Goal: Transaction & Acquisition: Subscribe to service/newsletter

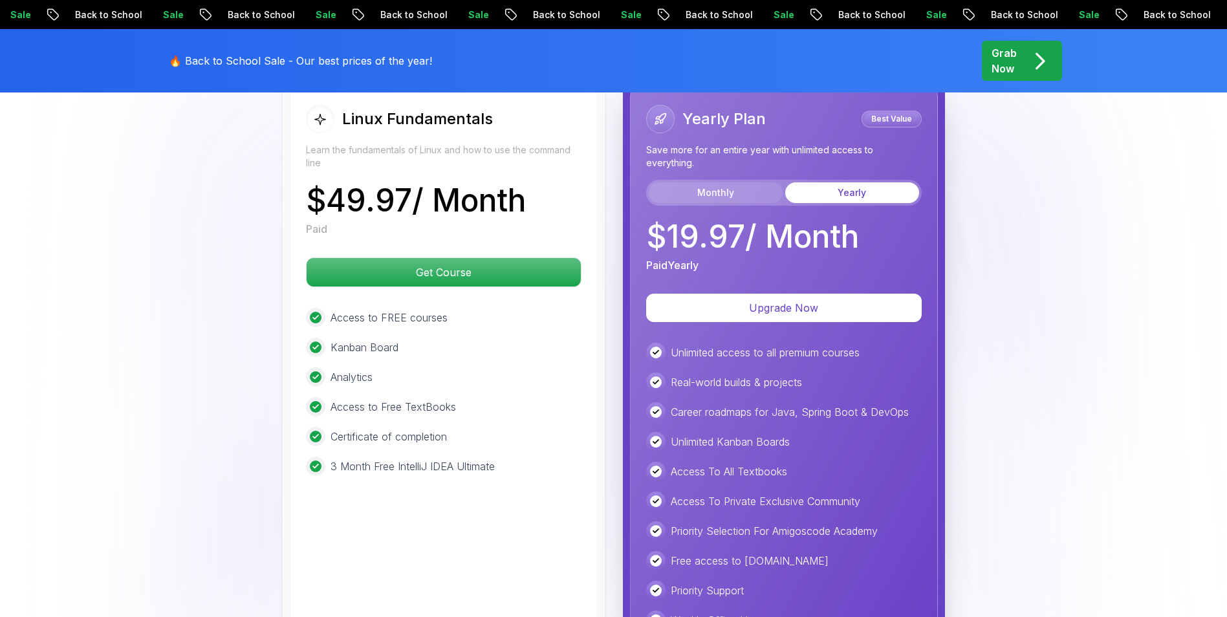
click at [746, 195] on button "Monthly" at bounding box center [716, 192] width 134 height 21
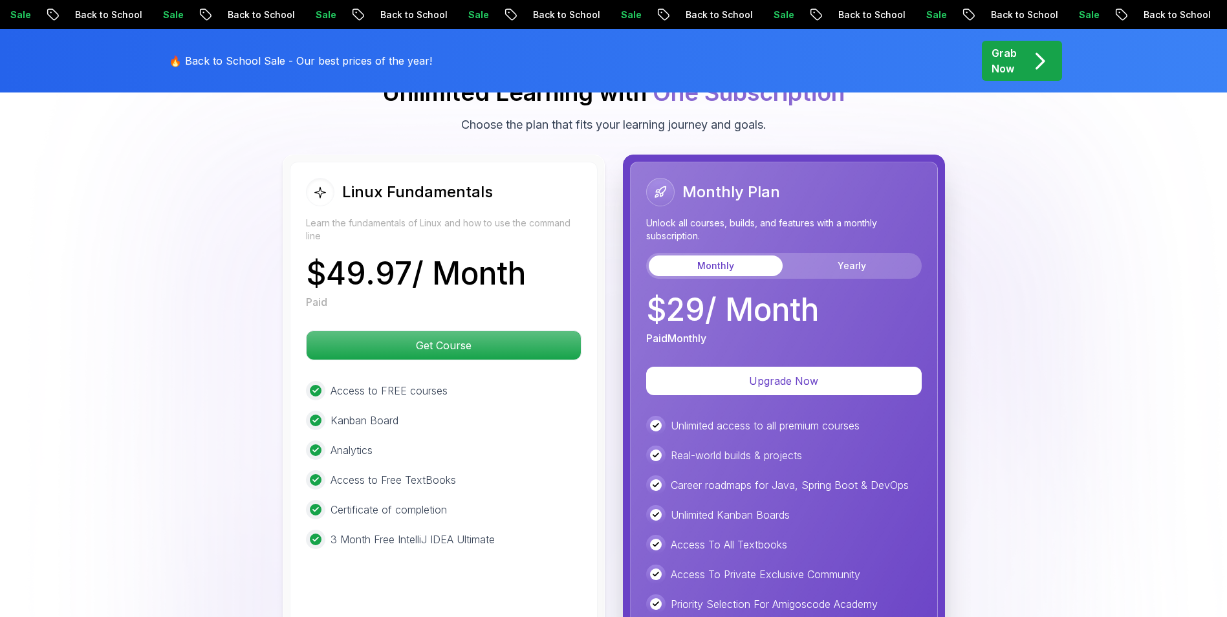
scroll to position [2846, 0]
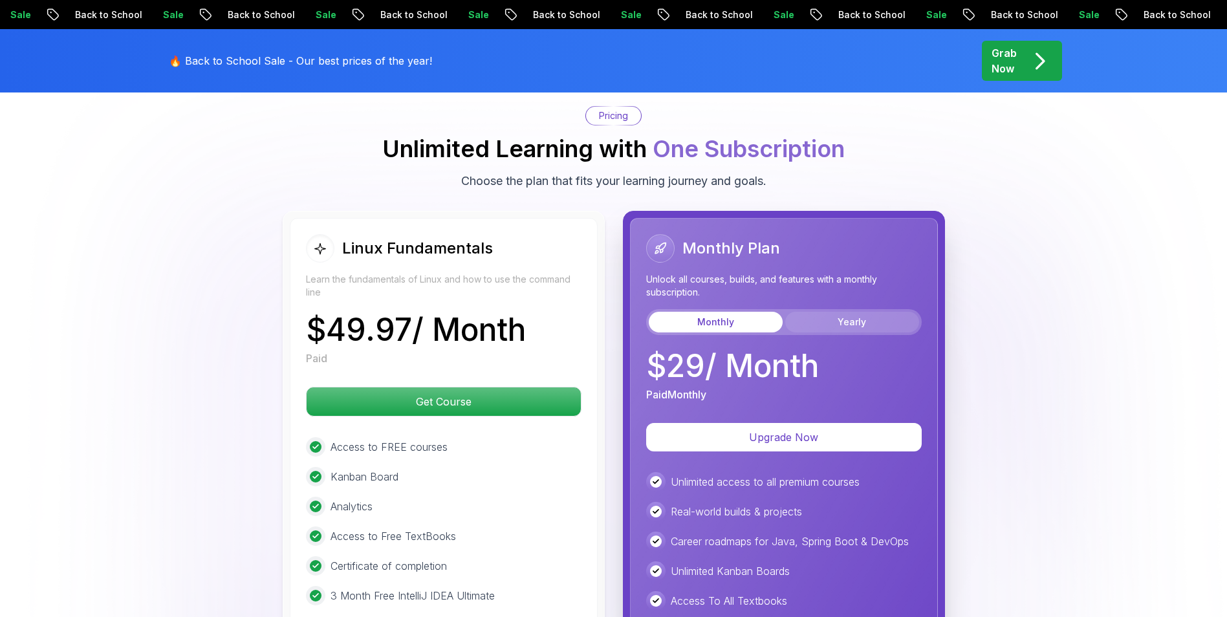
click at [844, 316] on button "Yearly" at bounding box center [852, 322] width 134 height 21
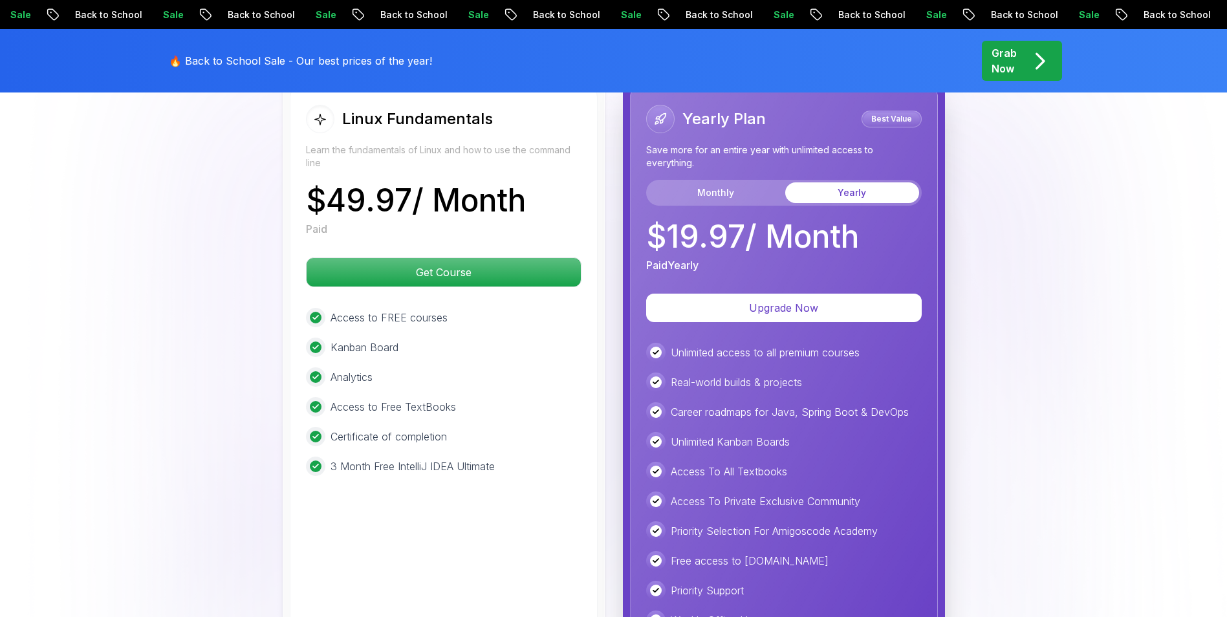
scroll to position [2911, 0]
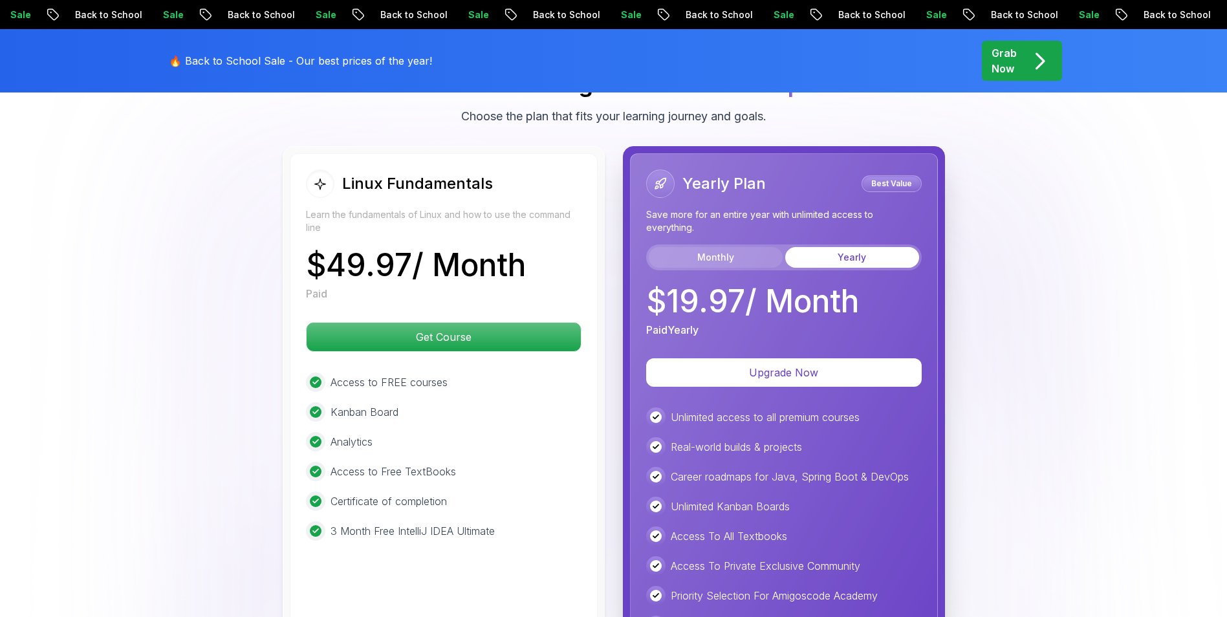
click at [724, 266] on button "Monthly" at bounding box center [716, 257] width 134 height 21
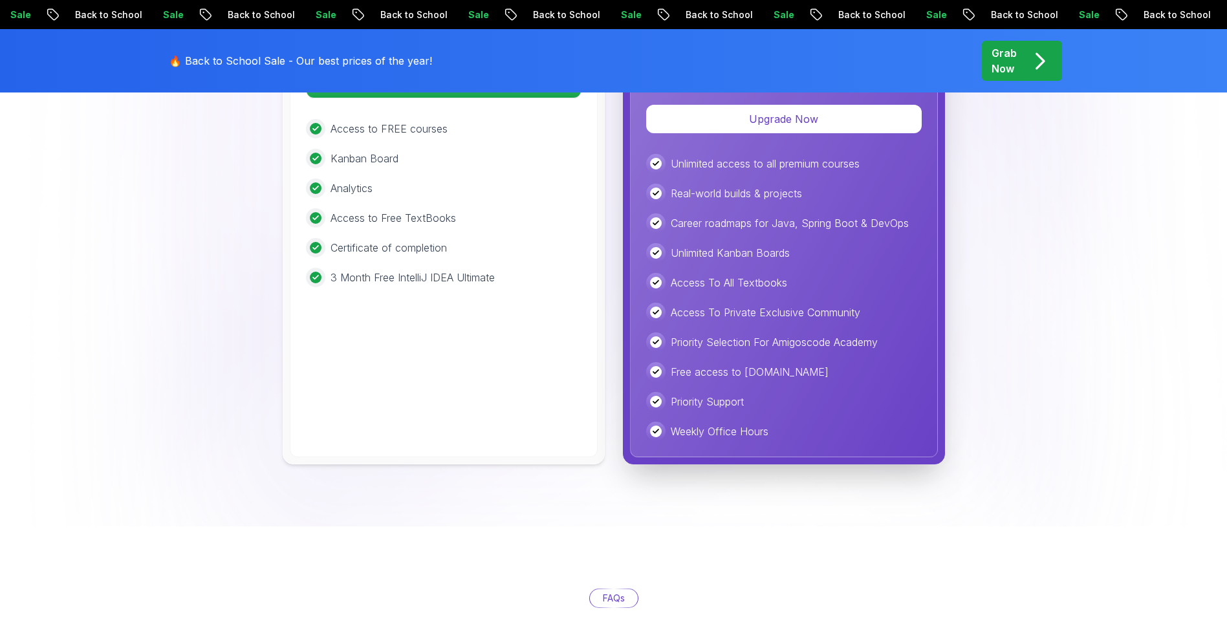
scroll to position [3170, 0]
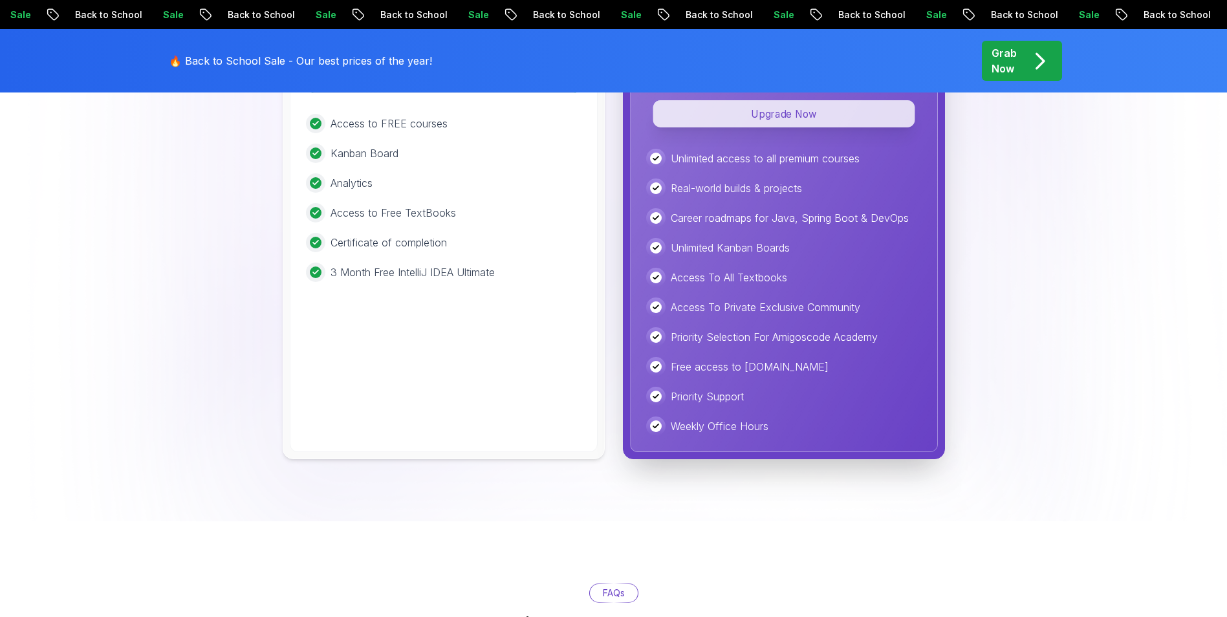
click at [765, 120] on p "Upgrade Now" at bounding box center [784, 113] width 262 height 27
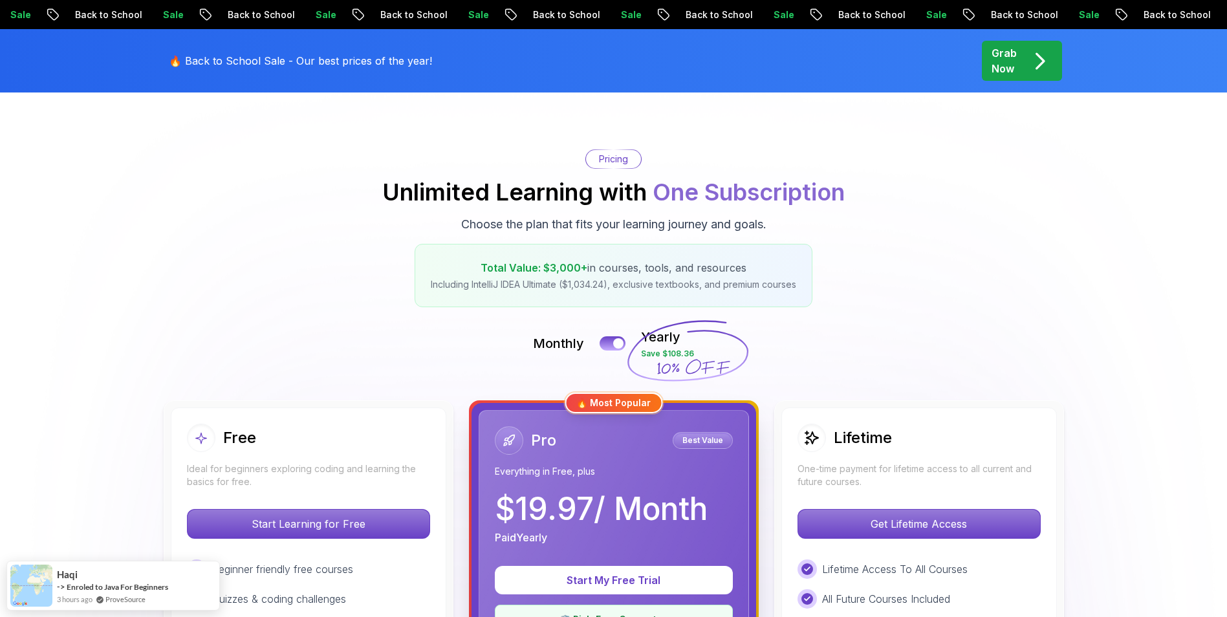
scroll to position [65, 0]
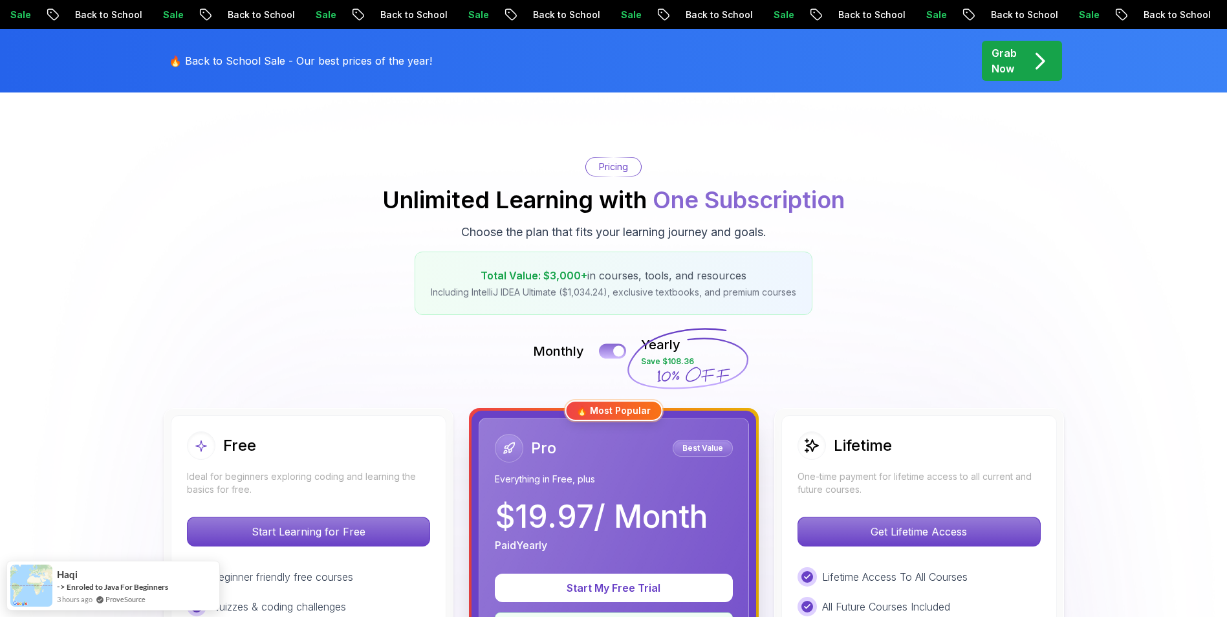
click at [619, 348] on div at bounding box center [618, 351] width 11 height 11
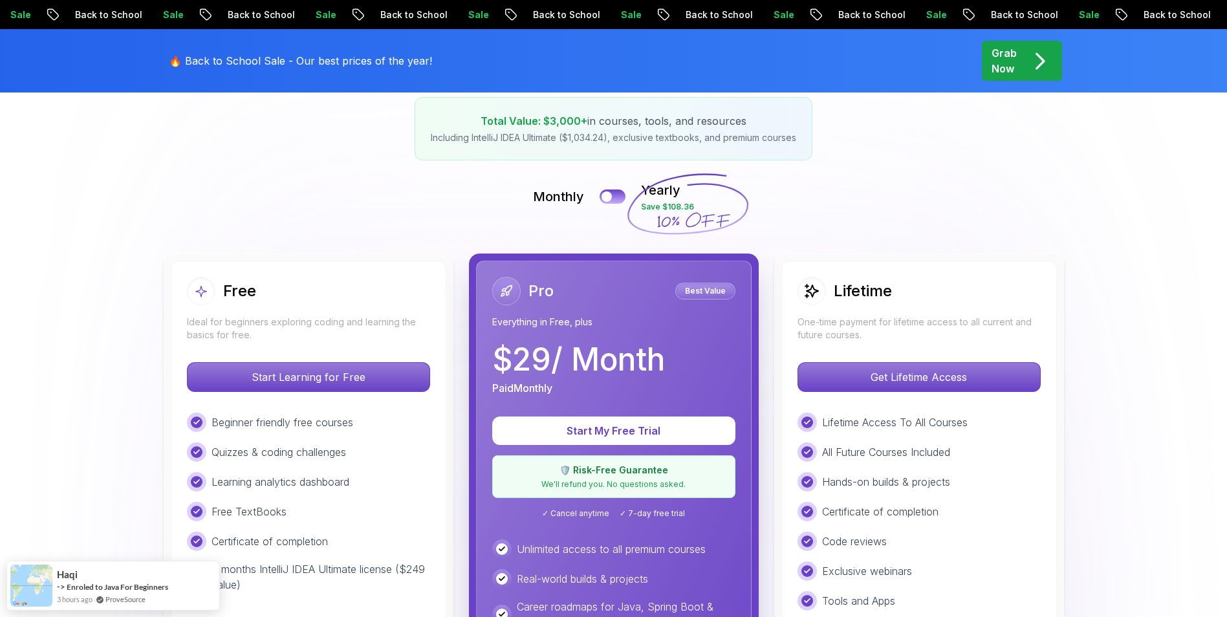
scroll to position [259, 0]
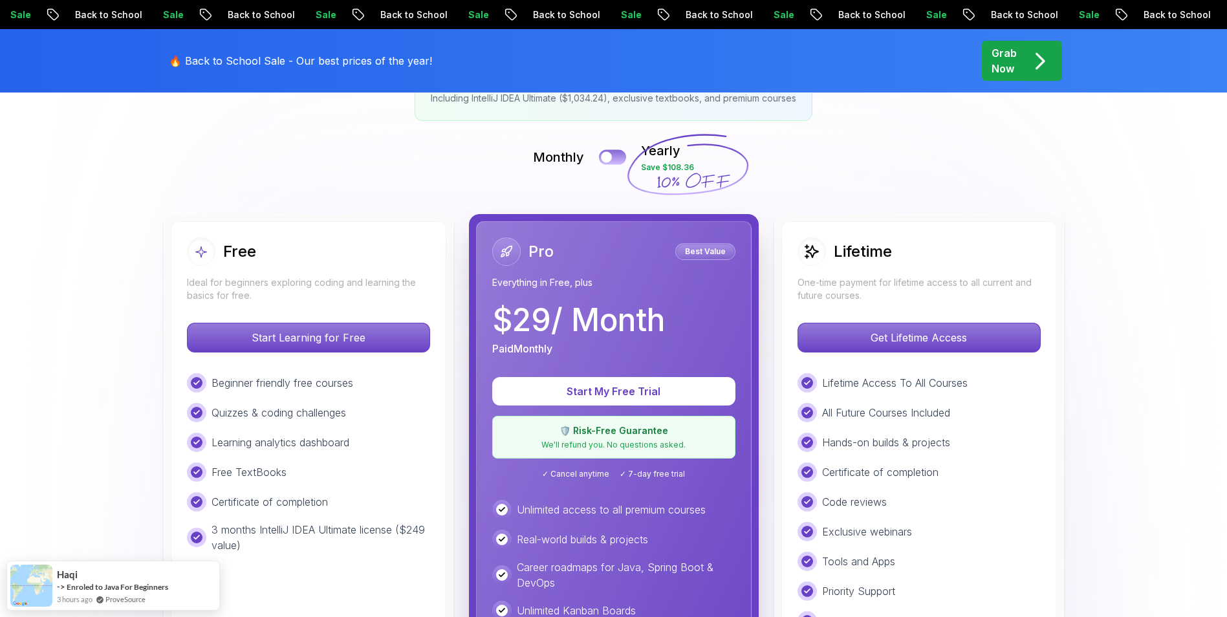
click at [605, 157] on div at bounding box center [606, 157] width 11 height 11
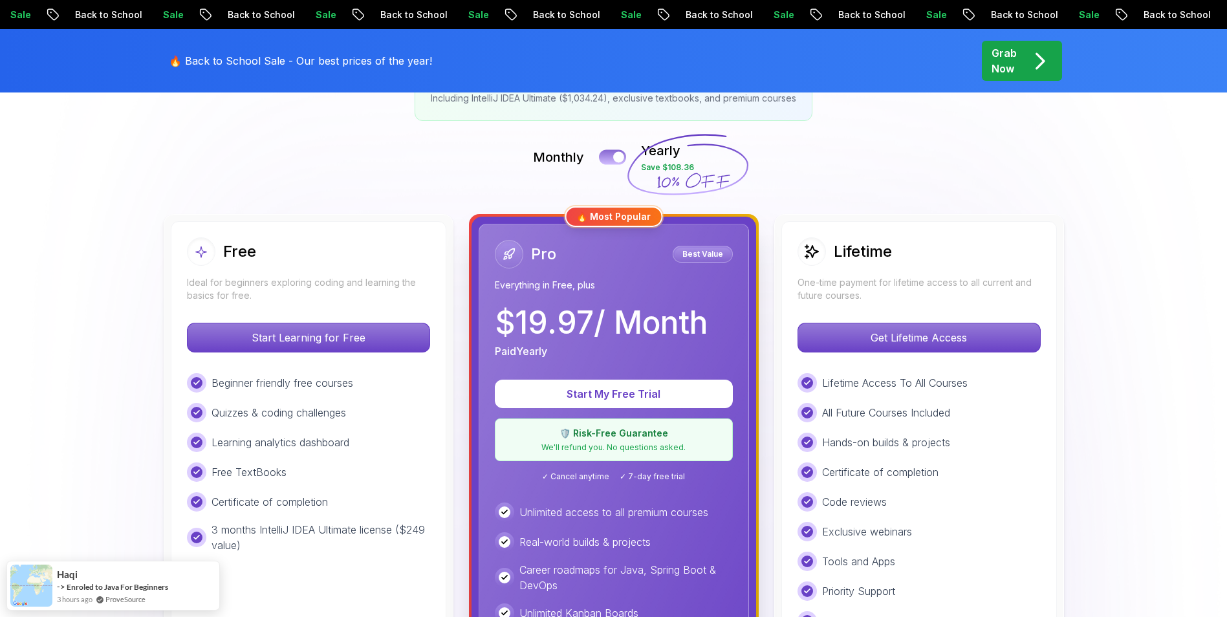
click at [618, 155] on div at bounding box center [618, 157] width 11 height 11
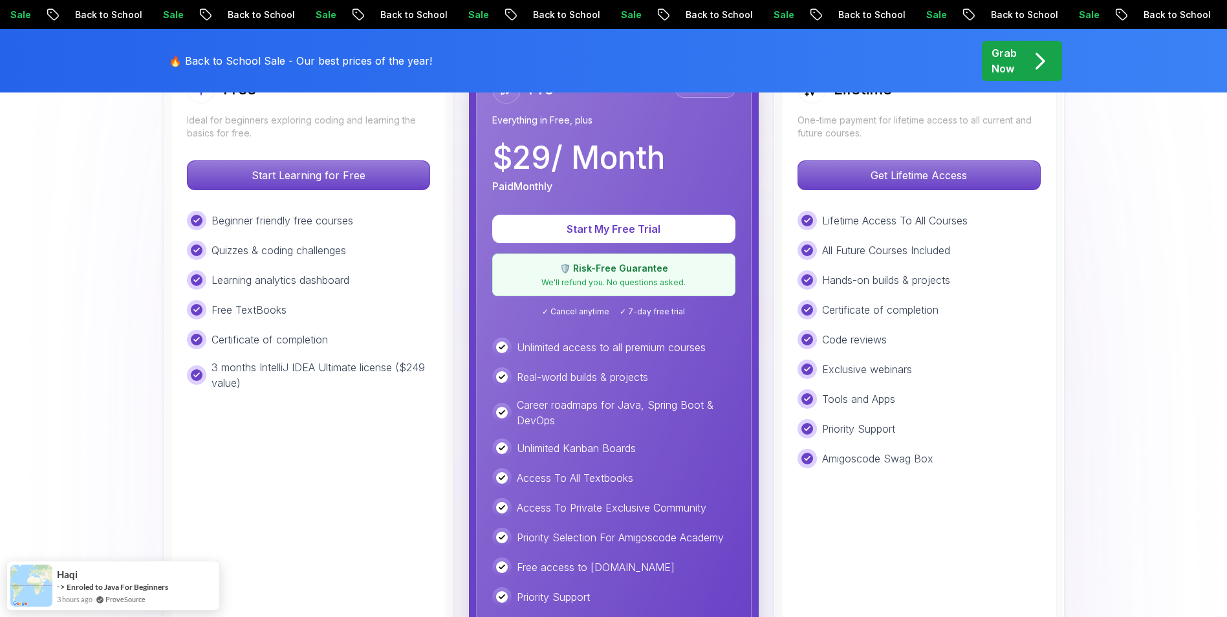
scroll to position [388, 0]
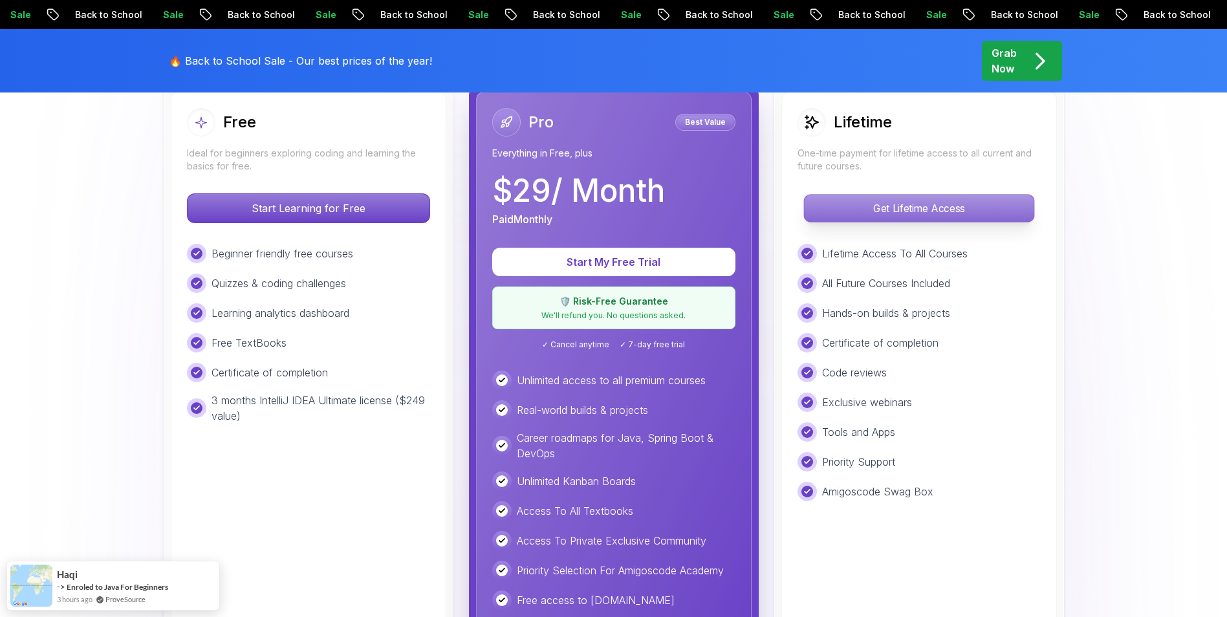
click at [907, 215] on p "Get Lifetime Access" at bounding box center [919, 208] width 230 height 27
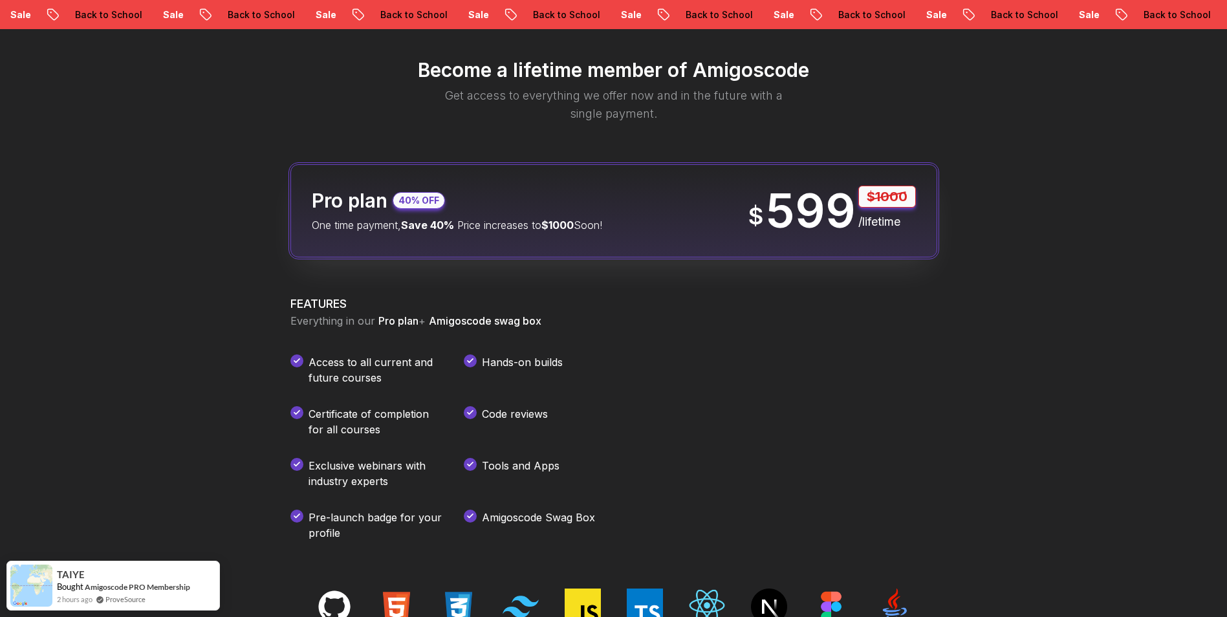
scroll to position [1617, 0]
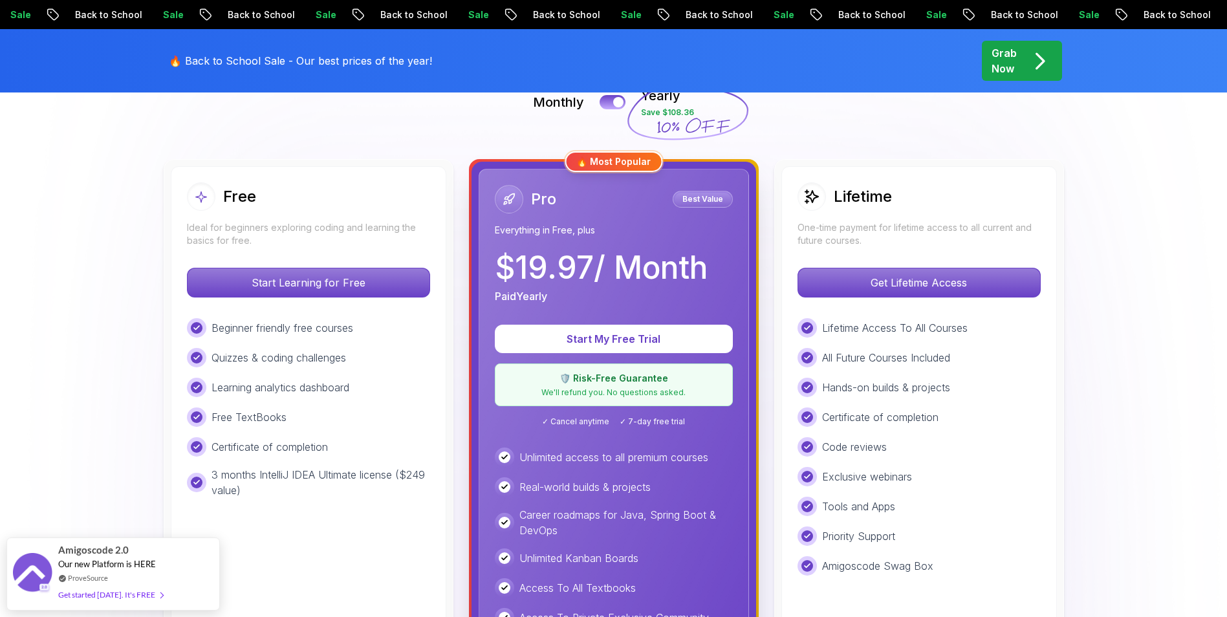
scroll to position [259, 0]
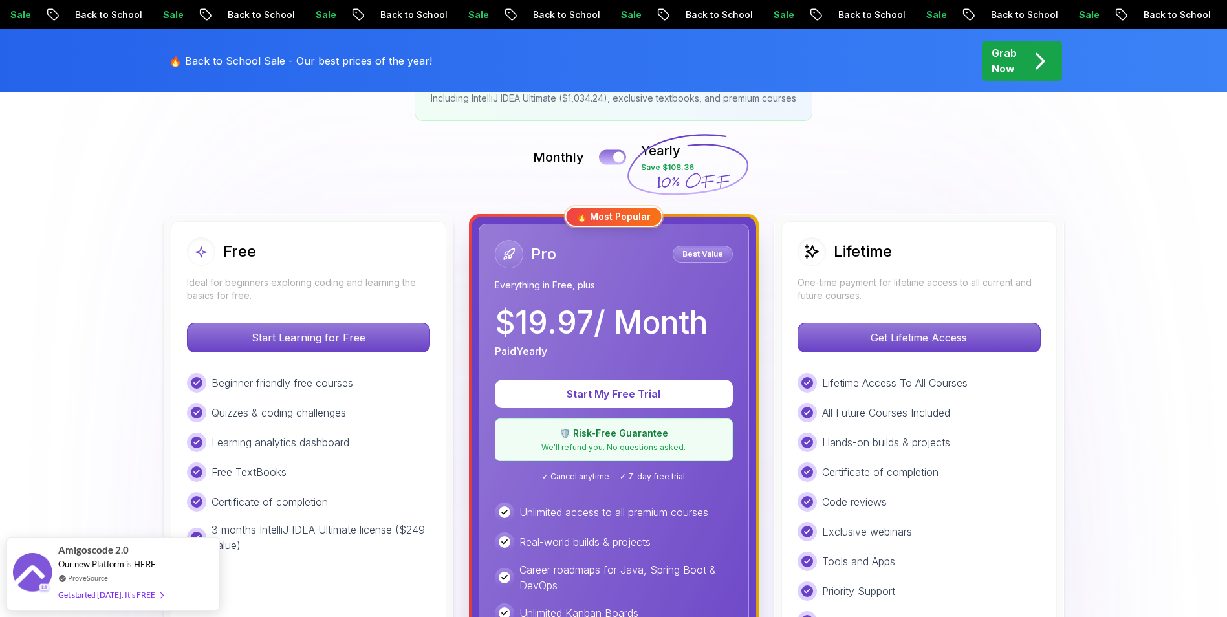
click at [617, 159] on div at bounding box center [618, 157] width 11 height 11
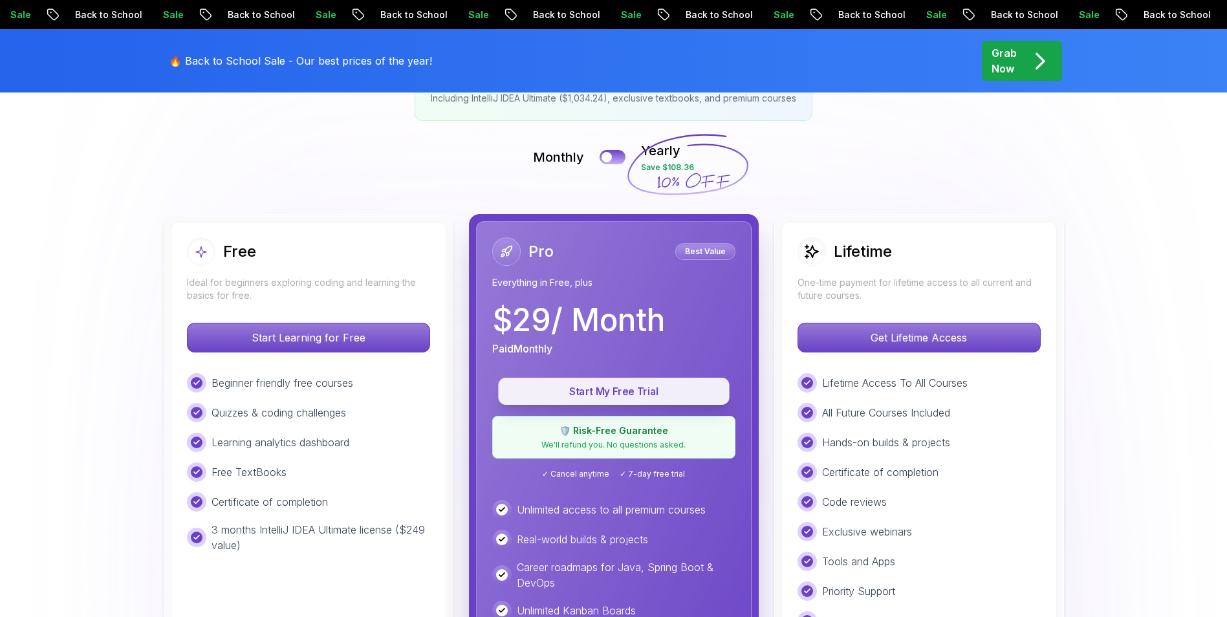
click at [661, 380] on button "Start My Free Trial" at bounding box center [613, 391] width 231 height 27
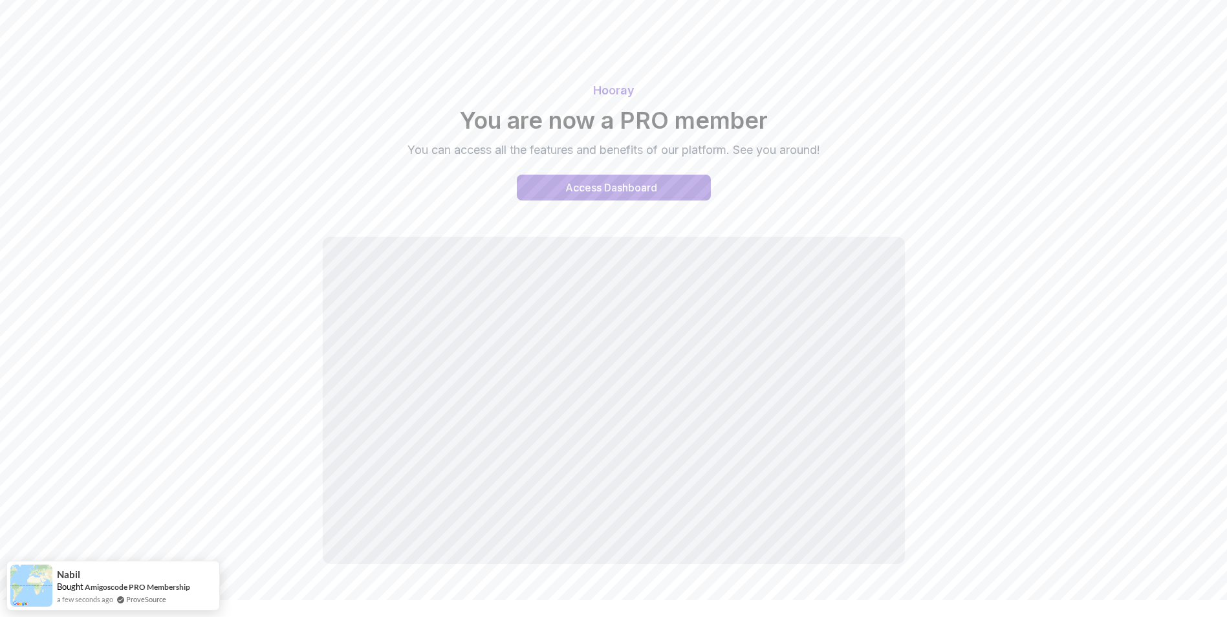
scroll to position [47, 0]
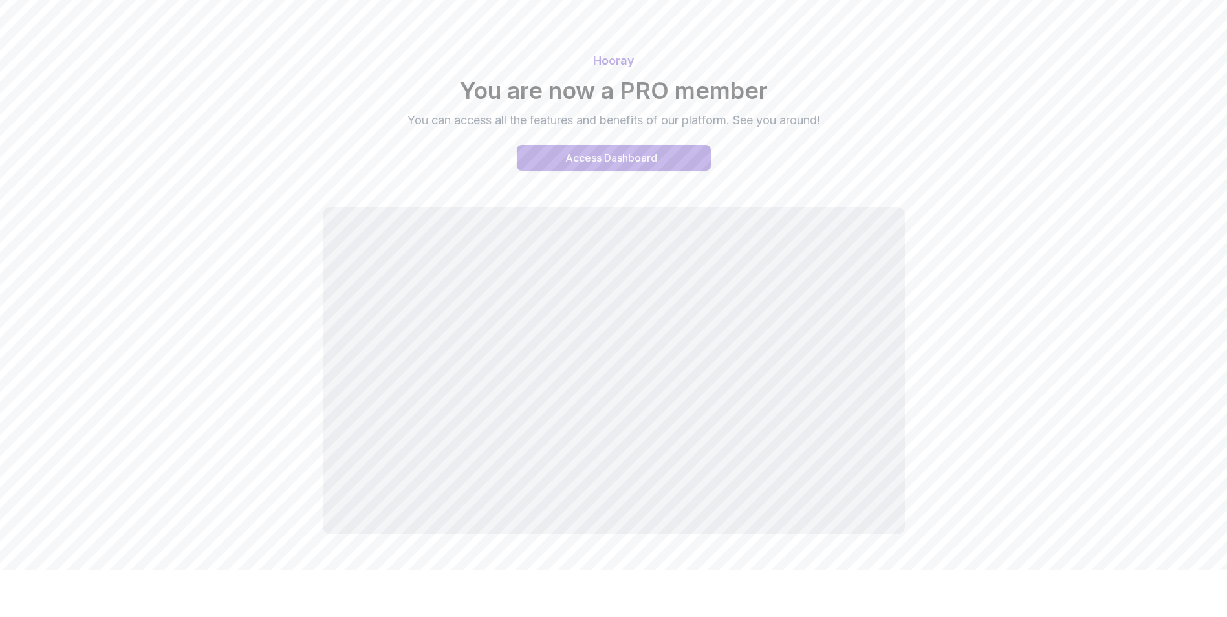
click at [659, 160] on button "Access Dashboard" at bounding box center [614, 158] width 194 height 26
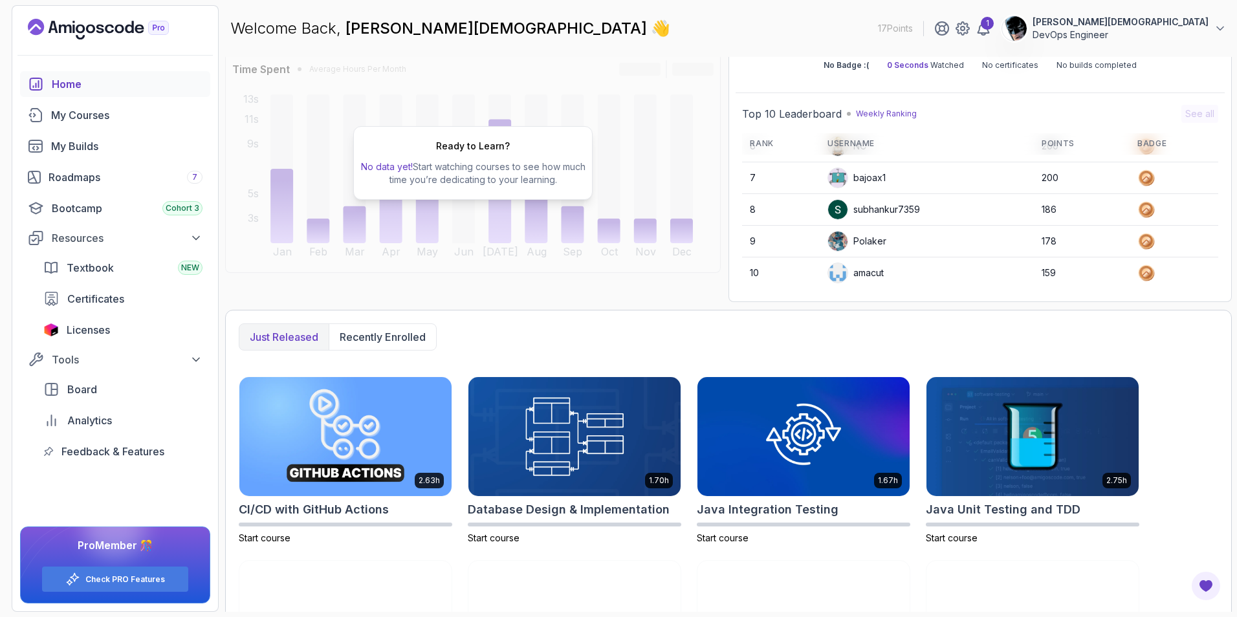
scroll to position [212, 0]
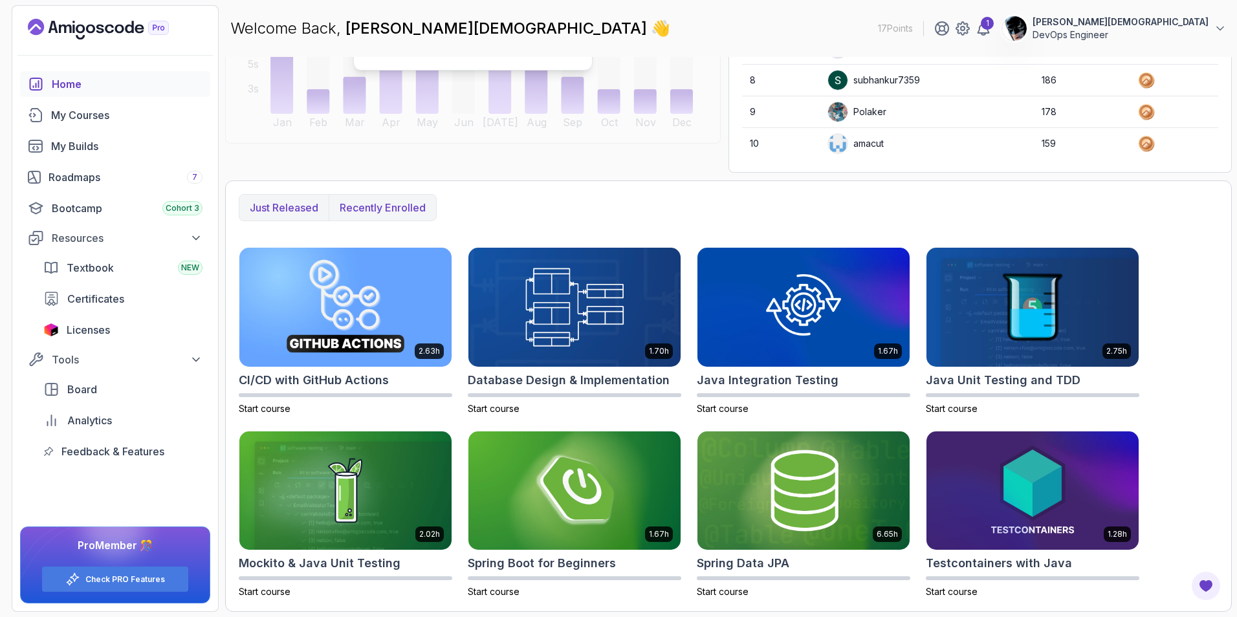
click at [418, 208] on p "Recently enrolled" at bounding box center [383, 208] width 86 height 16
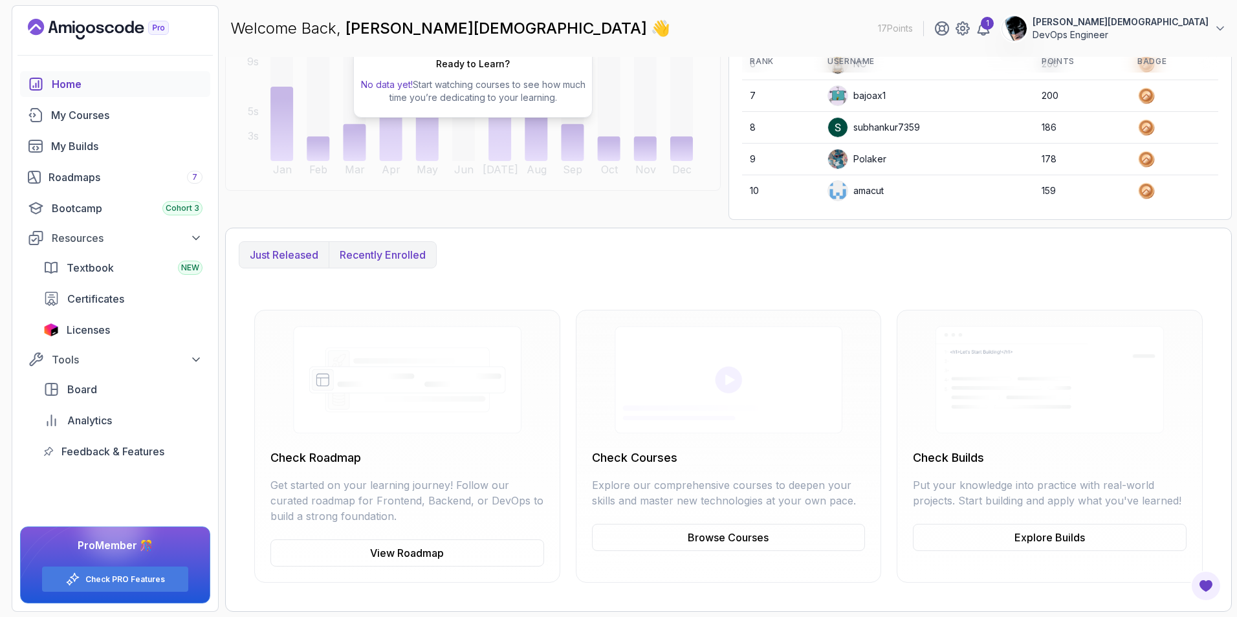
click at [309, 267] on button "Just released" at bounding box center [283, 255] width 89 height 26
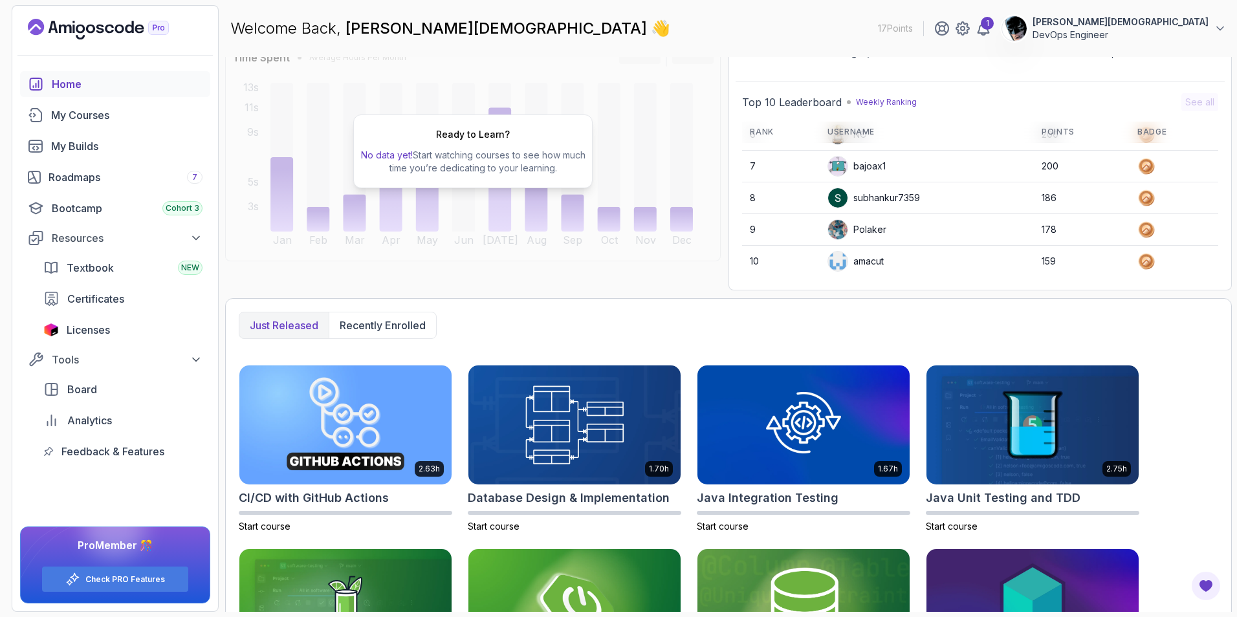
scroll to position [0, 0]
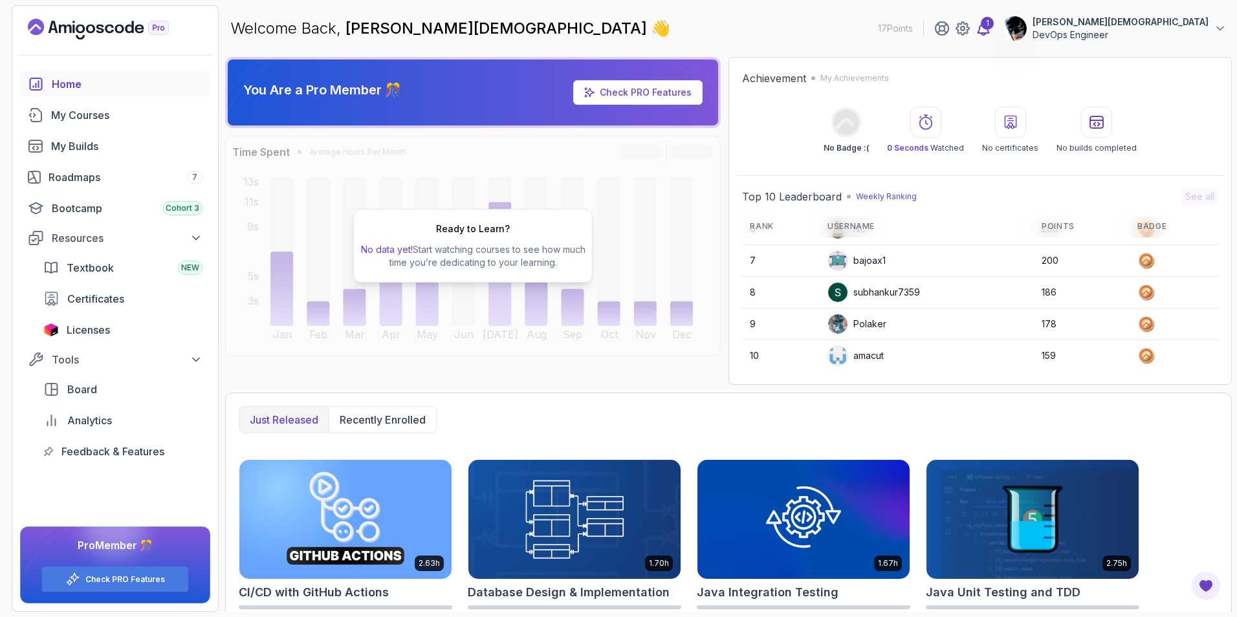
click at [989, 34] on icon at bounding box center [983, 28] width 11 height 13
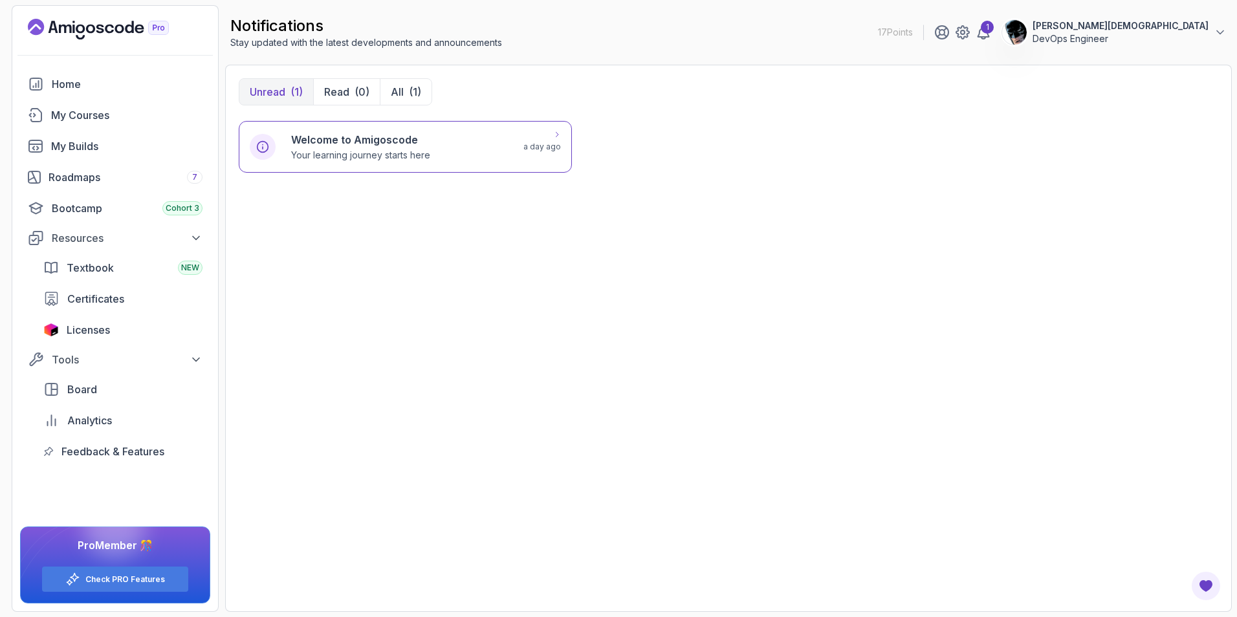
click at [429, 154] on p "Your learning journey starts here" at bounding box center [360, 155] width 139 height 13
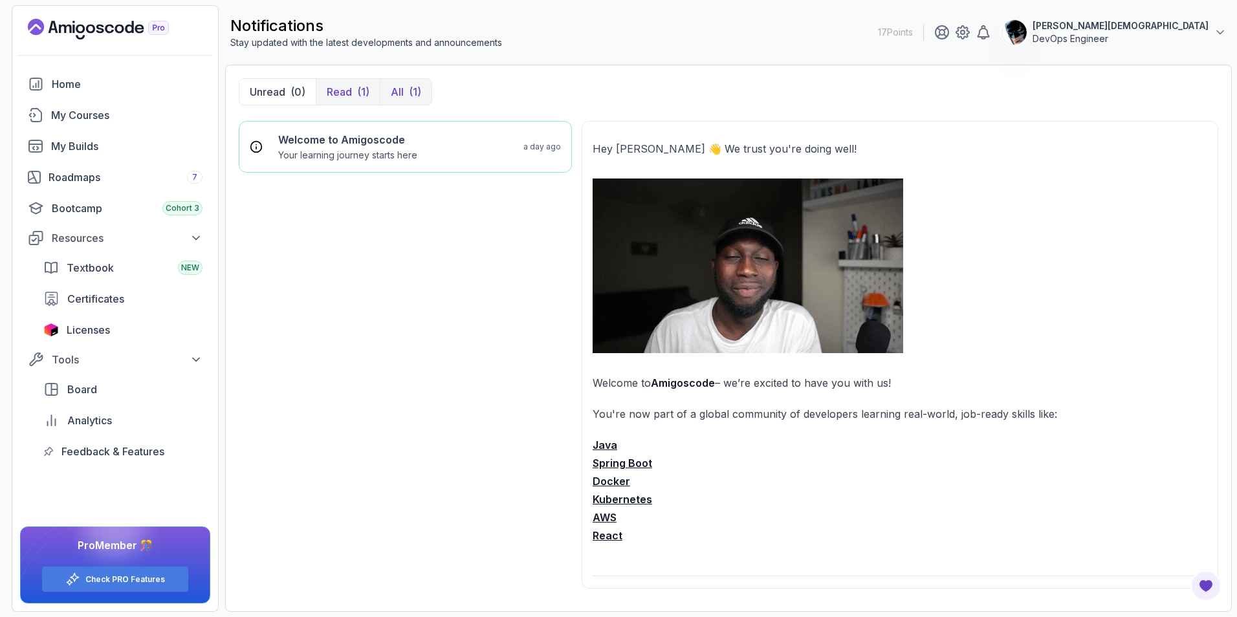
click at [394, 86] on p "All" at bounding box center [397, 92] width 13 height 16
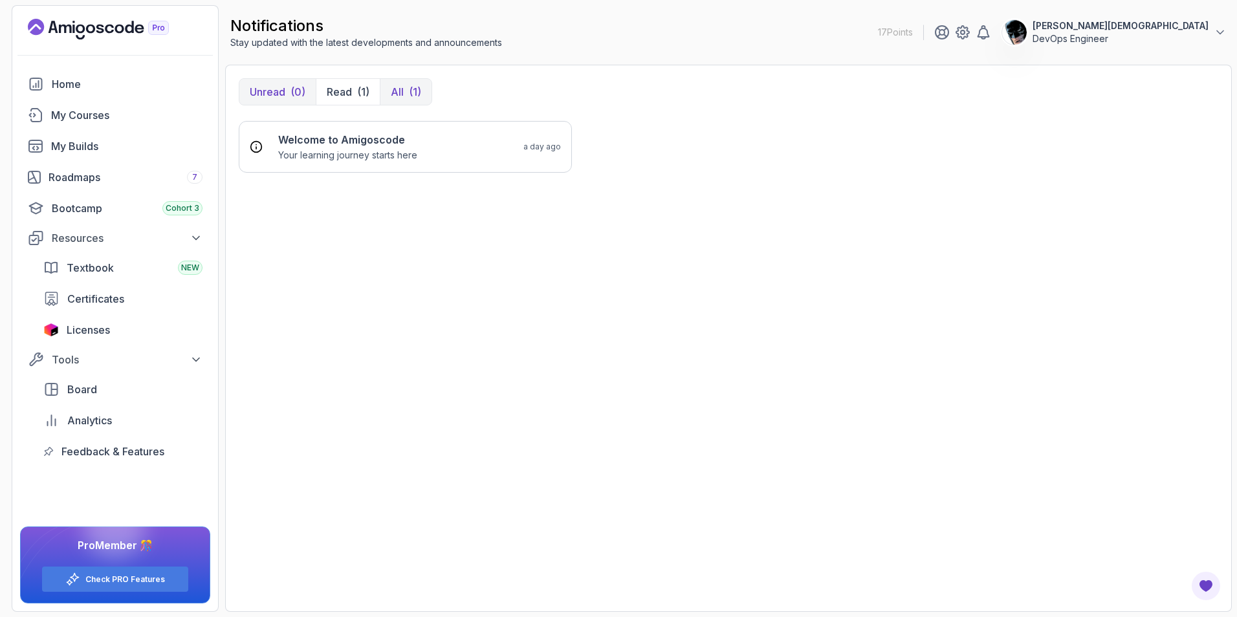
click at [282, 96] on p "Unread" at bounding box center [268, 92] width 36 height 16
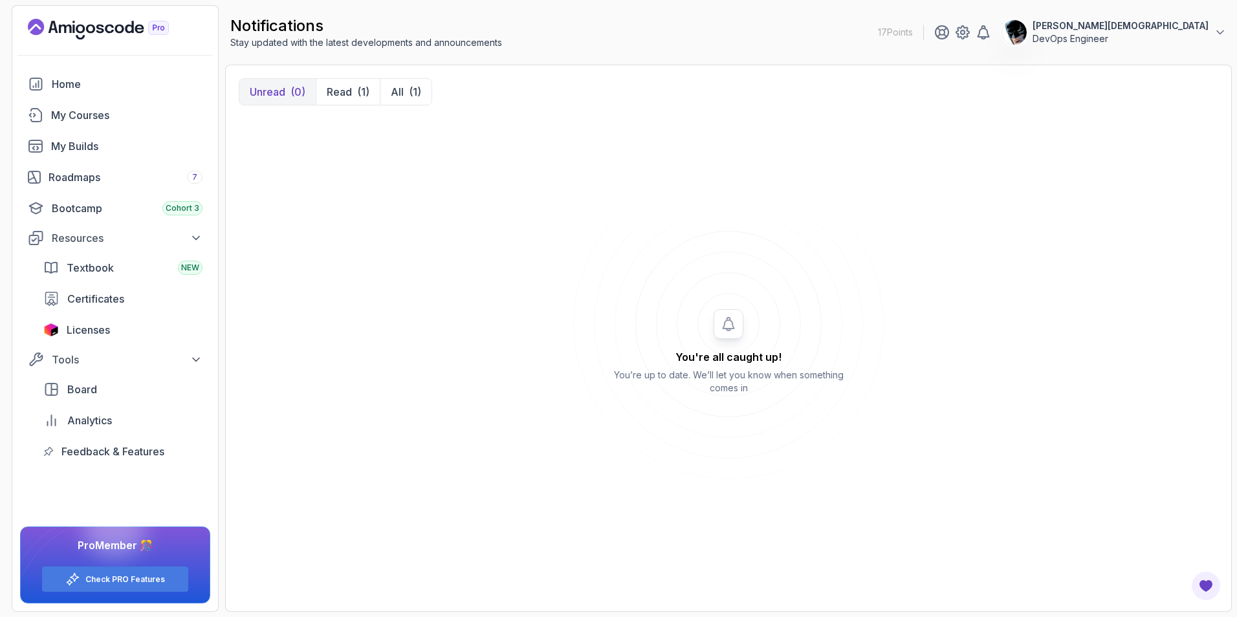
click at [1186, 45] on div "notifications Stay updated with the latest developments and announcements 17 Po…" at bounding box center [728, 32] width 1007 height 54
click at [1215, 36] on icon at bounding box center [1220, 32] width 13 height 13
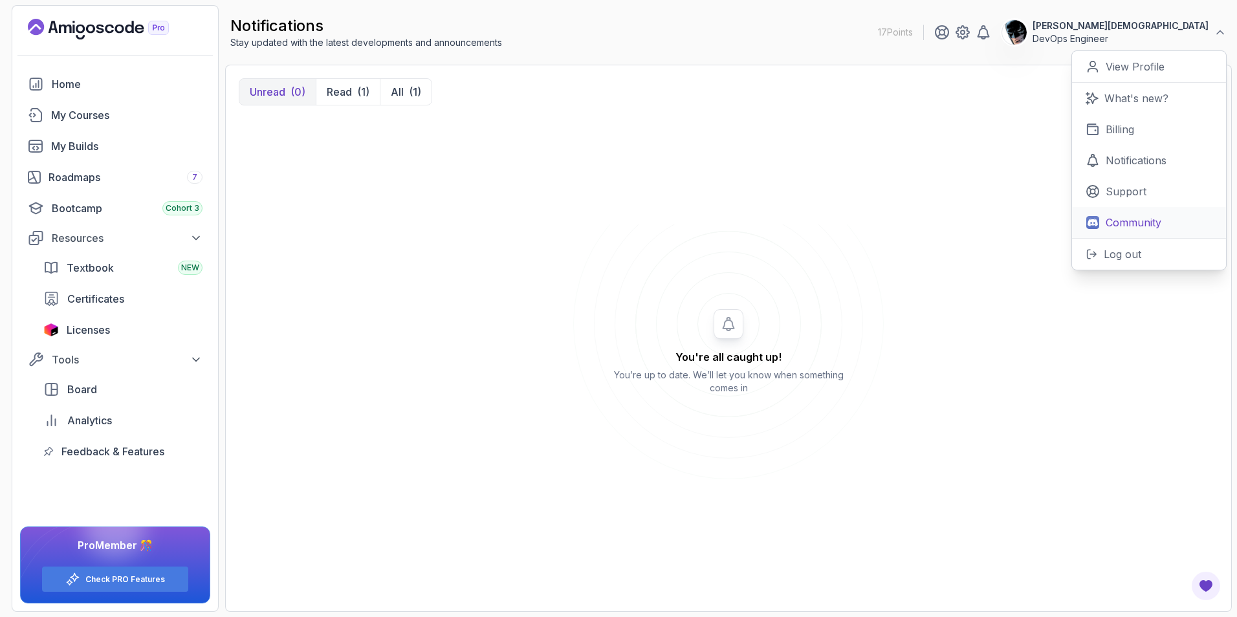
click at [1148, 235] on link "Community" at bounding box center [1149, 222] width 154 height 31
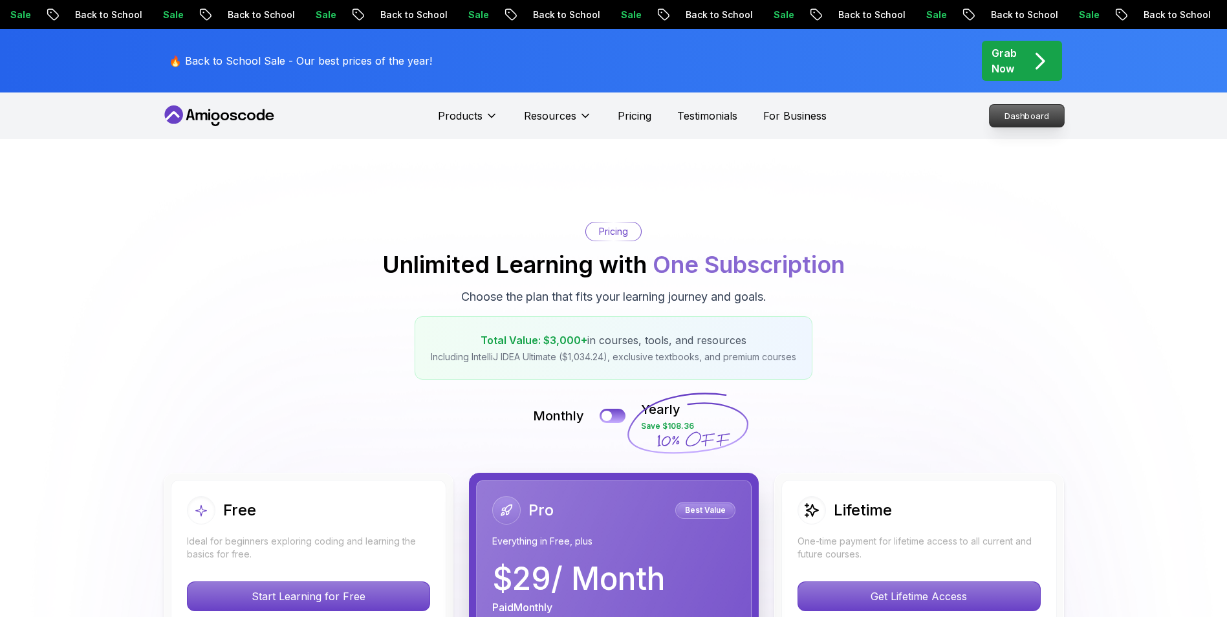
click at [1034, 124] on p "Dashboard" at bounding box center [1027, 116] width 74 height 22
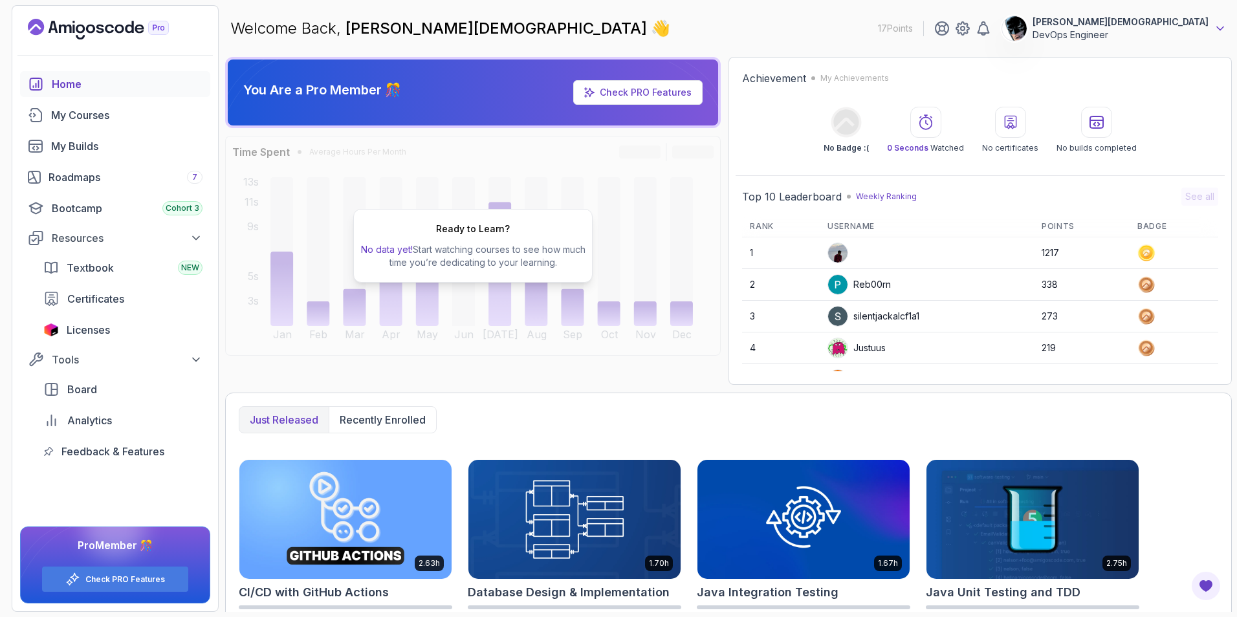
click at [1219, 32] on icon at bounding box center [1220, 28] width 13 height 13
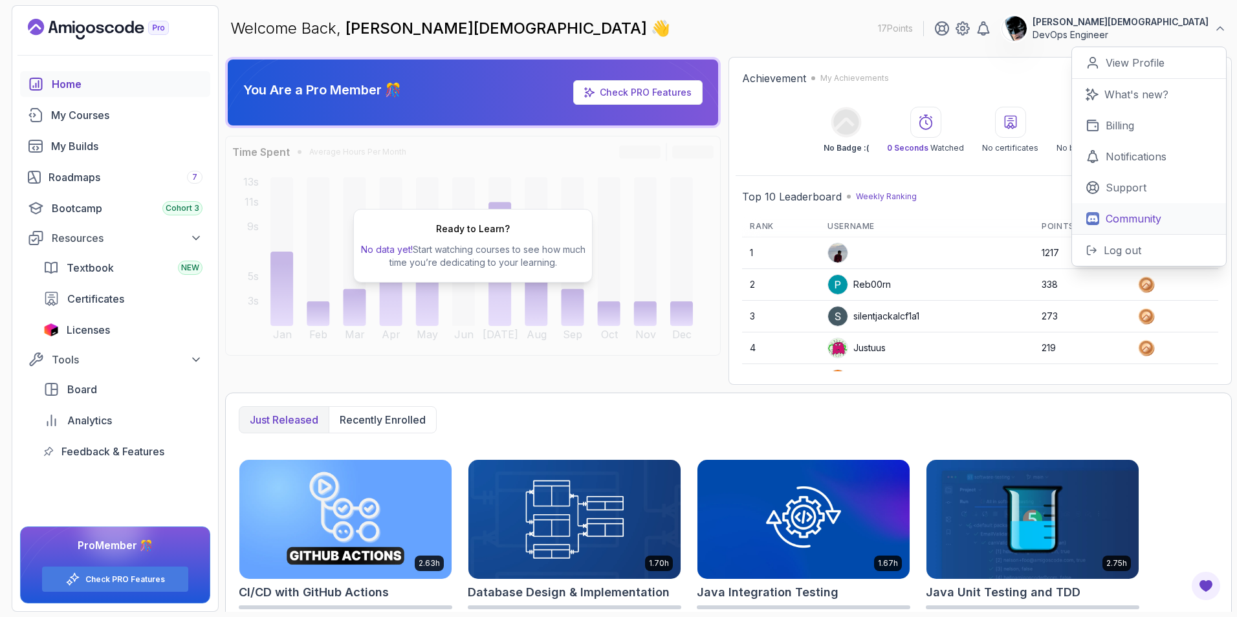
click at [1144, 218] on p "Community" at bounding box center [1134, 219] width 56 height 16
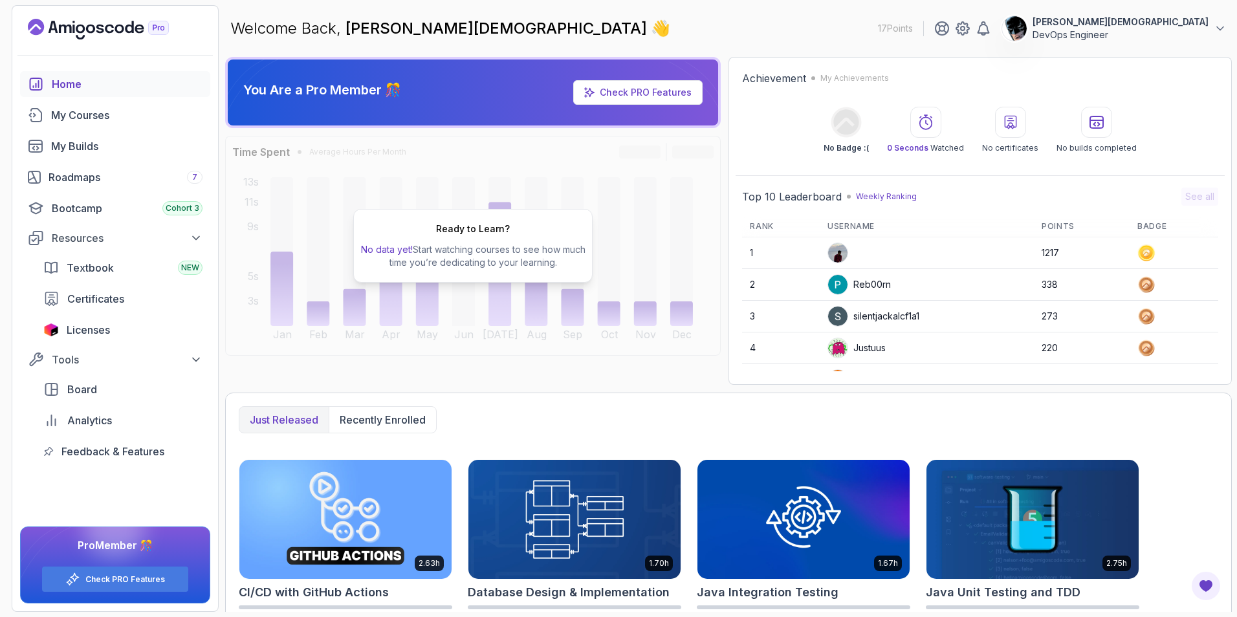
click at [1184, 32] on p "DevOps Engineer" at bounding box center [1120, 34] width 176 height 13
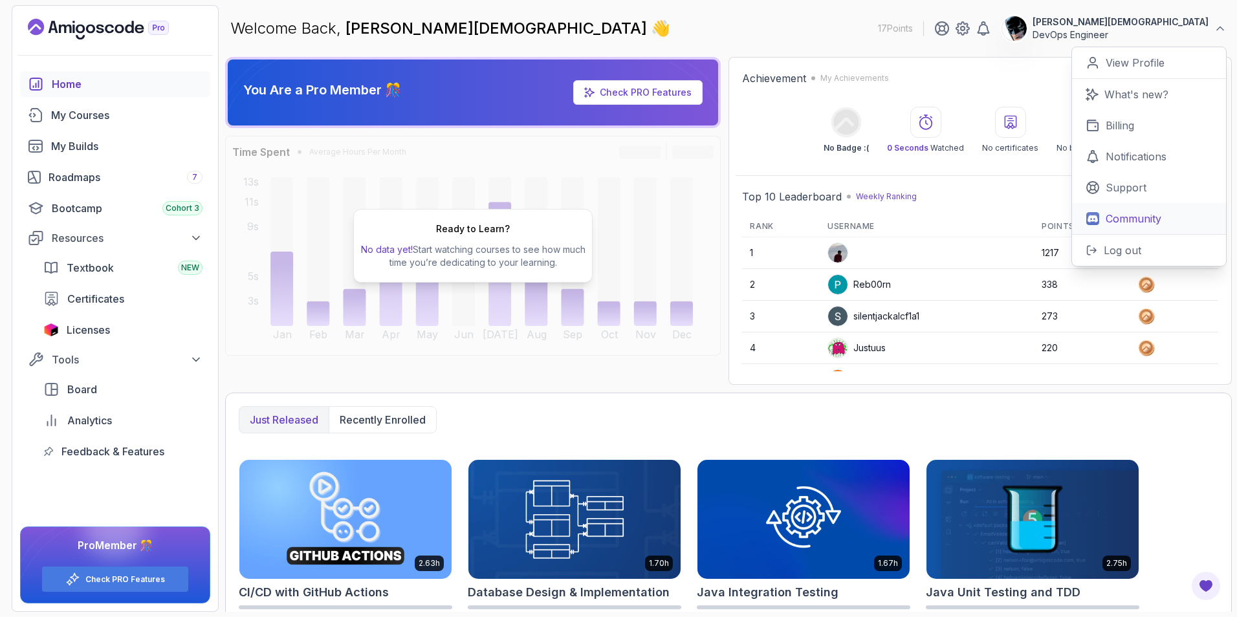
click at [1160, 224] on p "Community" at bounding box center [1134, 219] width 56 height 16
